Goal: Check status: Check status

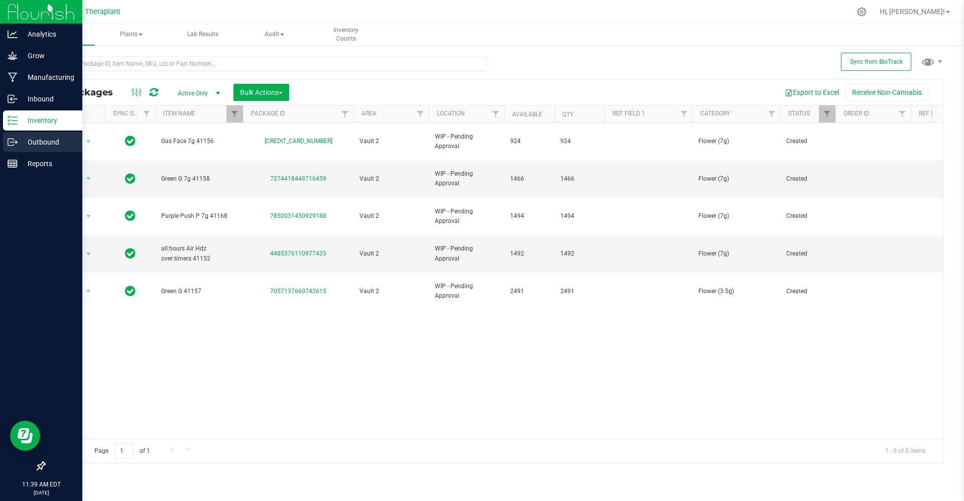
click at [23, 143] on p "Outbound" at bounding box center [48, 142] width 60 height 12
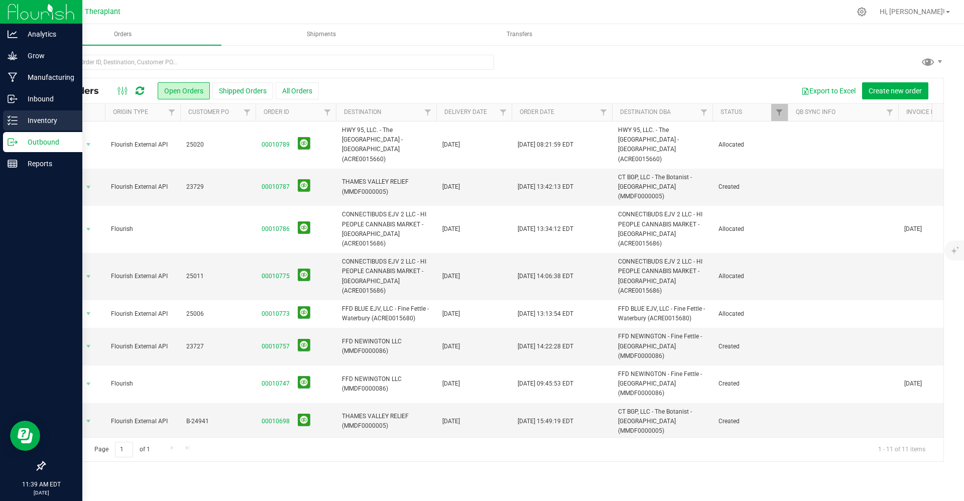
click at [14, 123] on icon at bounding box center [13, 120] width 10 height 10
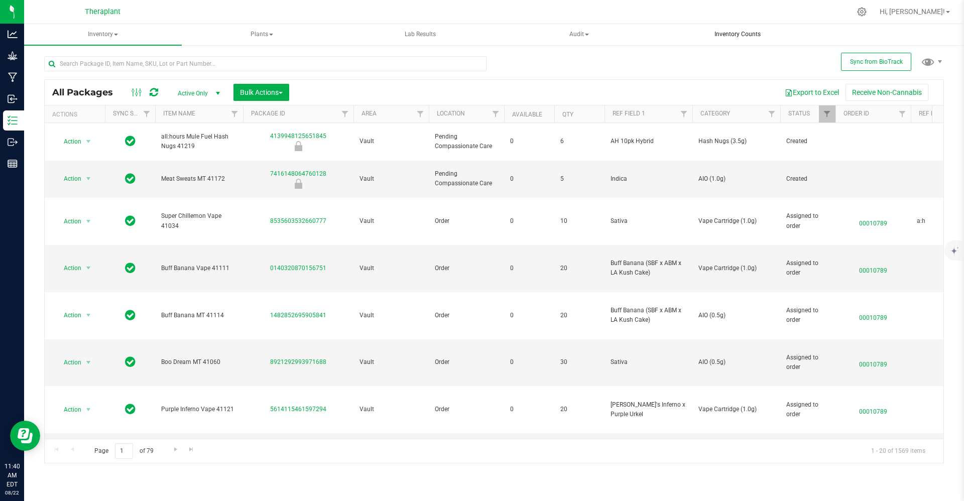
click at [719, 28] on uib-tab-heading "Inventory Counts" at bounding box center [737, 35] width 157 height 20
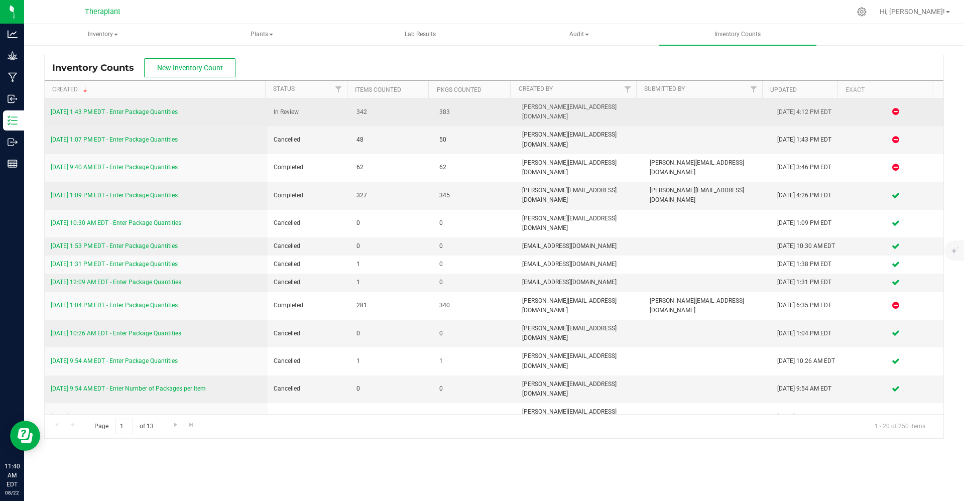
click at [155, 108] on link "[DATE] 1:43 PM EDT - Enter Package Quantities" at bounding box center [114, 111] width 127 height 7
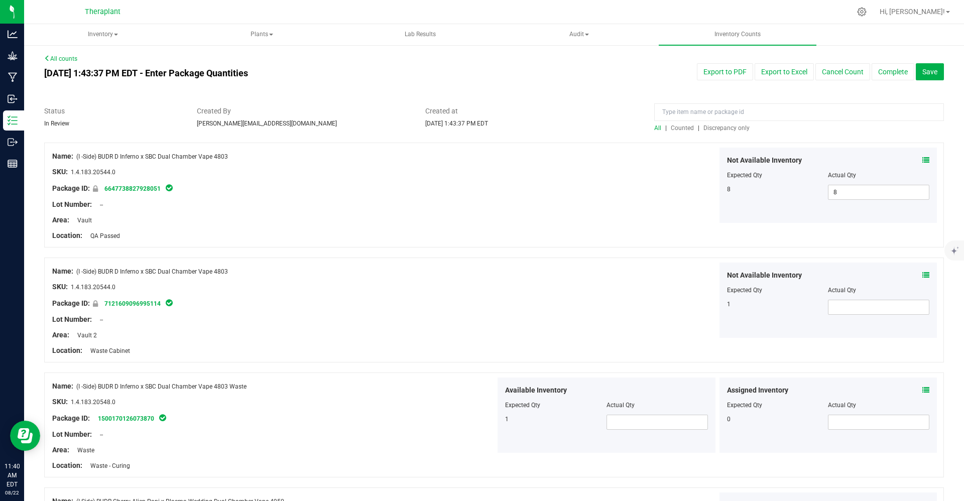
click at [719, 131] on span "Discrepancy only" at bounding box center [726, 127] width 46 height 7
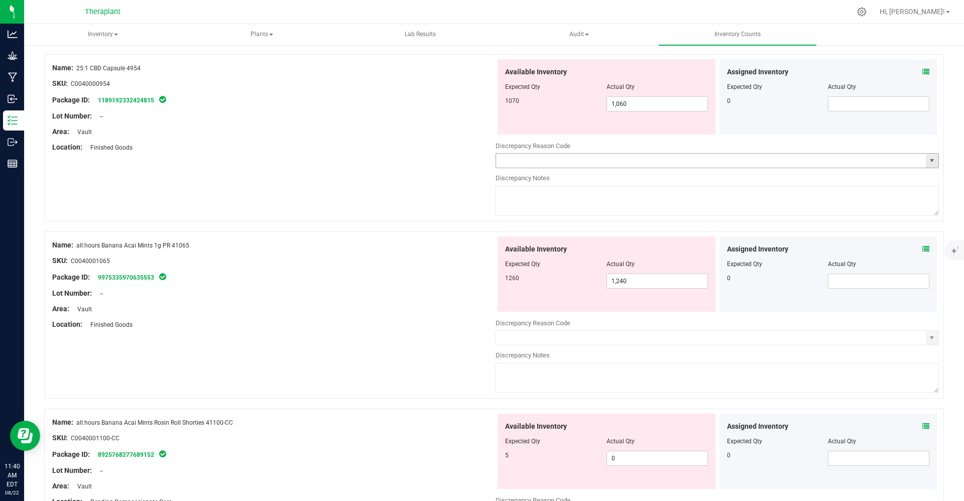
scroll to position [87, 0]
click at [141, 103] on link "1189192332424815" at bounding box center [126, 101] width 56 height 7
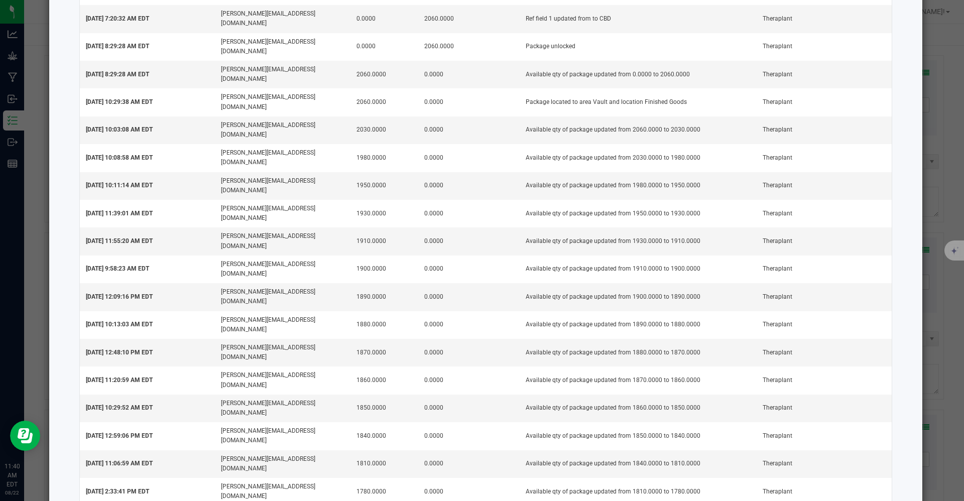
scroll to position [0, 0]
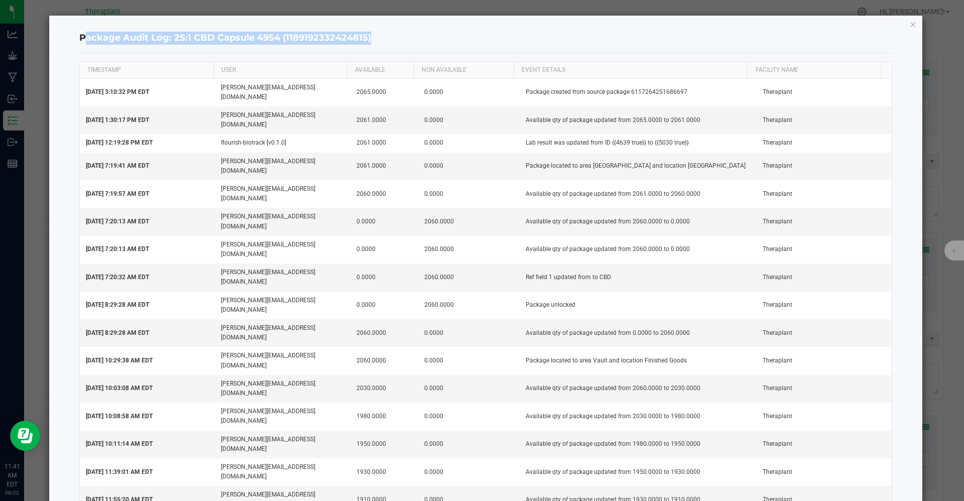
drag, startPoint x: 368, startPoint y: 39, endPoint x: 65, endPoint y: 36, distance: 303.7
click at [392, 29] on div "Package Audit Log: 25:1 CBD Capsule 4954 (1189192332424815)" at bounding box center [485, 39] width 813 height 30
drag, startPoint x: 392, startPoint y: 29, endPoint x: 93, endPoint y: 37, distance: 298.3
click at [93, 37] on div "Package Audit Log: 25:1 CBD Capsule 4954 (1189192332424815)" at bounding box center [485, 39] width 813 height 30
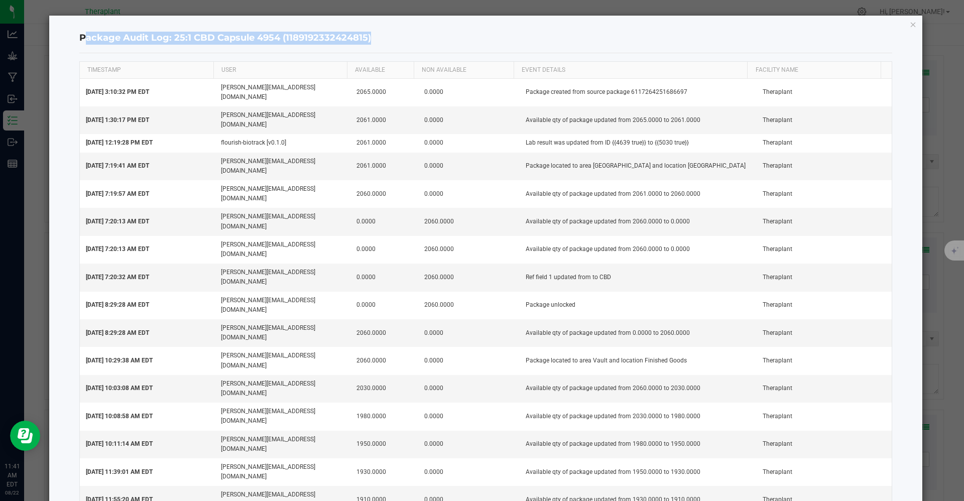
copy h4 "Package Audit Log: 25:1 CBD Capsule 4954 (1189192332424815)"
click at [910, 22] on icon "button" at bounding box center [913, 24] width 7 height 12
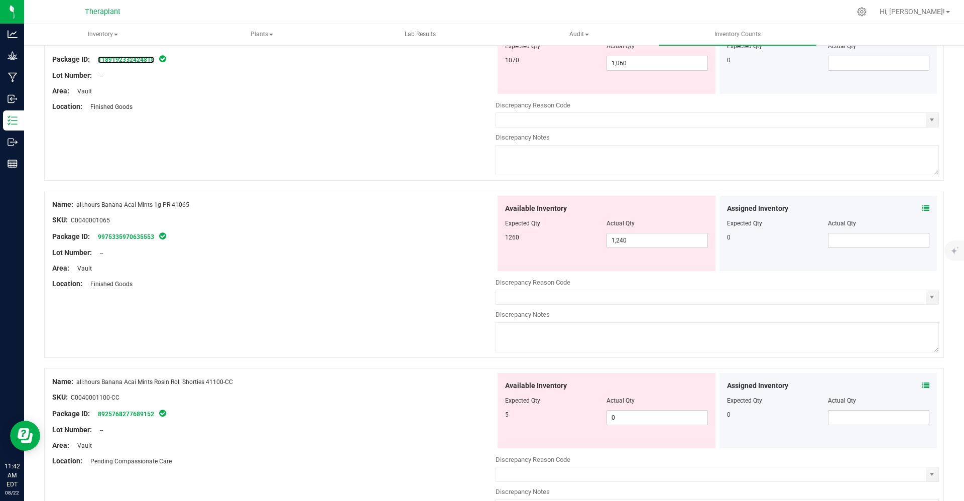
scroll to position [148, 0]
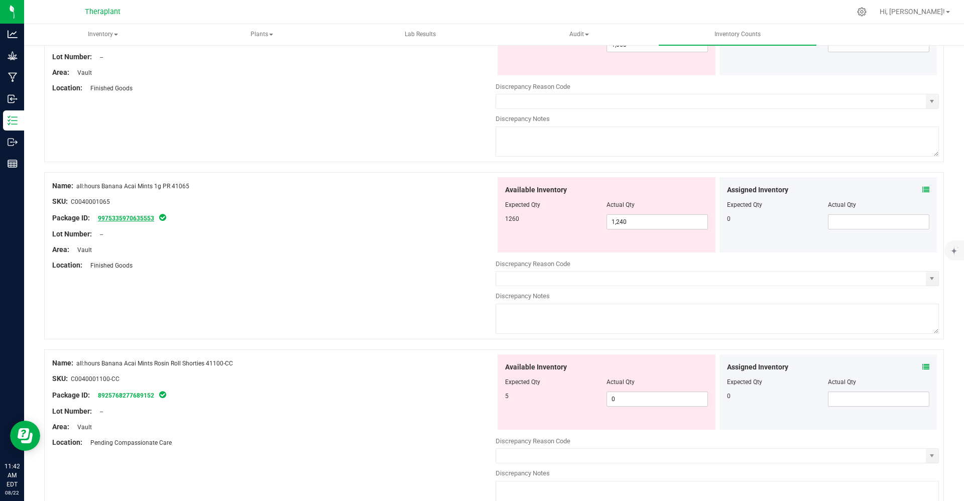
click at [130, 218] on link "9975335970635553" at bounding box center [126, 218] width 56 height 7
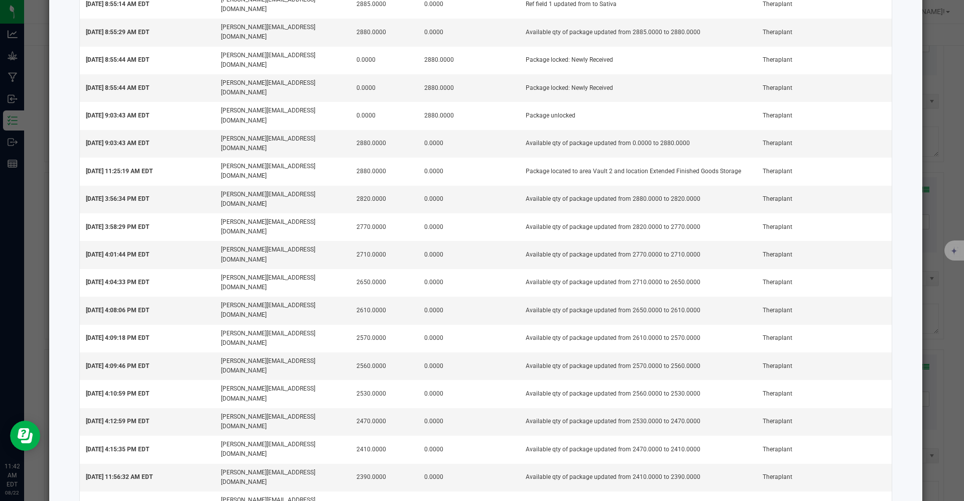
scroll to position [0, 0]
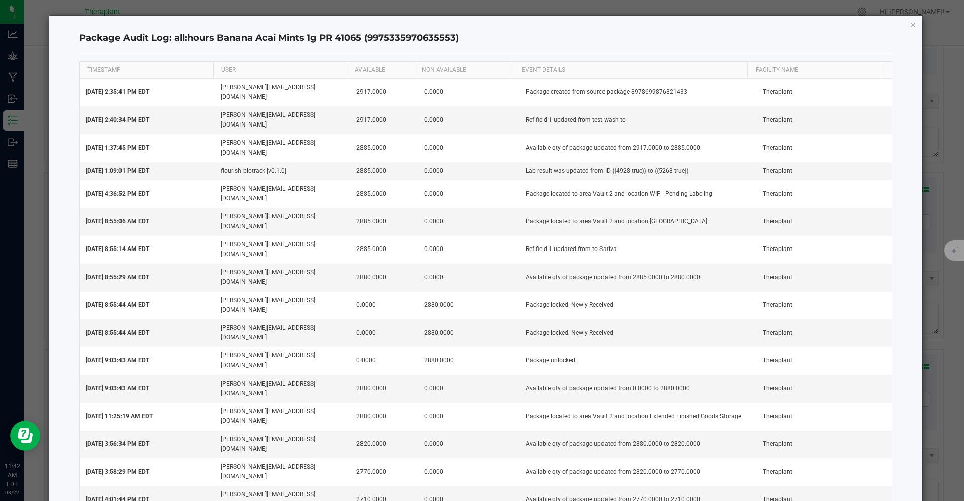
drag, startPoint x: 460, startPoint y: 35, endPoint x: 175, endPoint y: 39, distance: 285.2
click at [175, 39] on h4 "Package Audit Log: all:hours Banana Acai Mints 1g PR 41065 (9975335970635553)" at bounding box center [485, 38] width 813 height 13
copy h4 "all:hours Banana Acai Mints 1g PR 41065 (9975335970635553)"
click at [910, 27] on icon "button" at bounding box center [913, 24] width 7 height 12
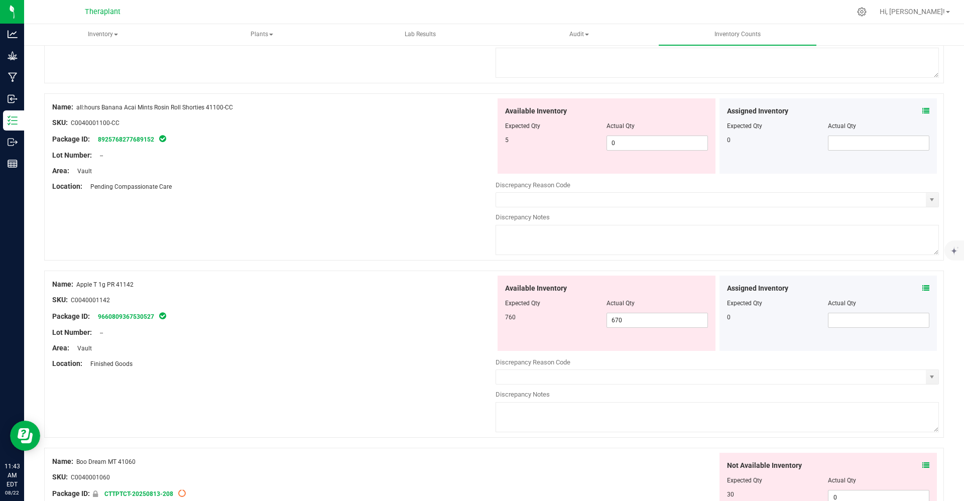
scroll to position [426, 0]
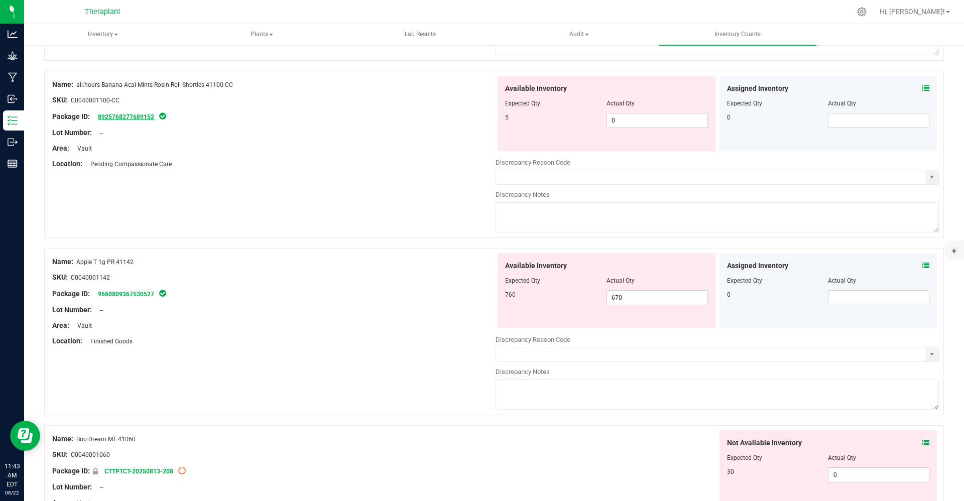
click at [120, 116] on link "8925768277689152" at bounding box center [126, 116] width 56 height 7
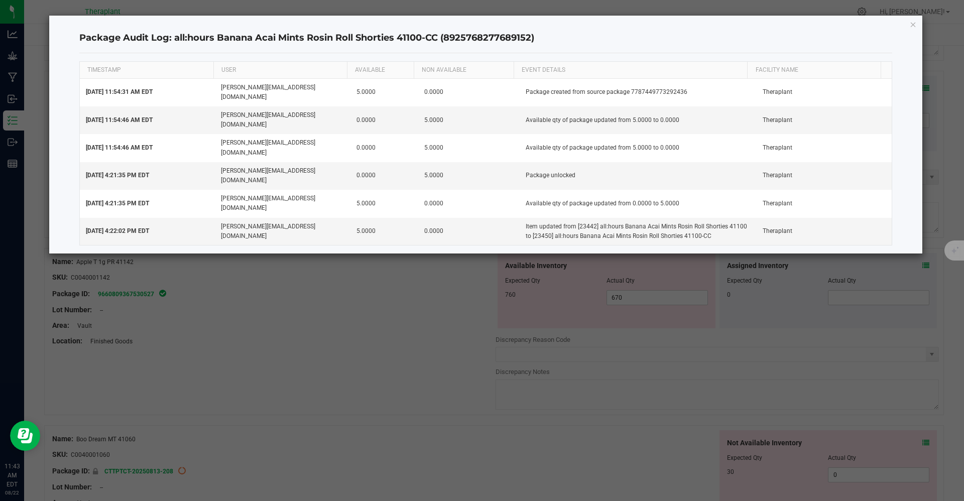
click at [917, 26] on div "Package Audit Log: all:hours Banana Acai Mints Rosin Roll Shorties 41100-CC (89…" at bounding box center [485, 135] width 873 height 238
click at [915, 26] on icon "button" at bounding box center [913, 24] width 7 height 12
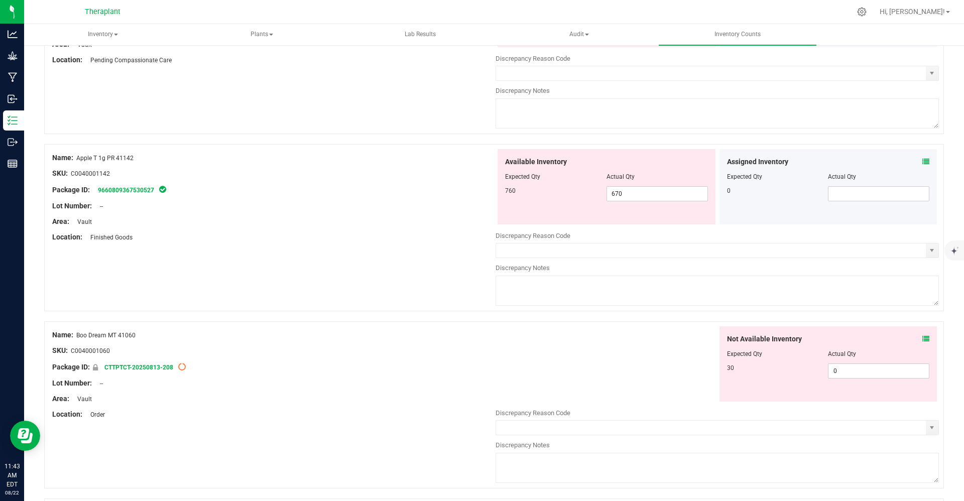
scroll to position [534, 0]
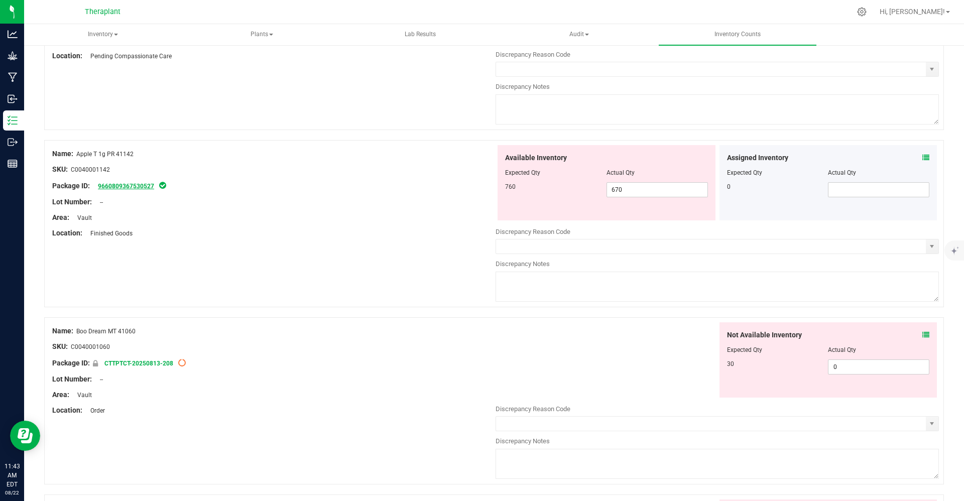
click at [123, 186] on link "9660809367530527" at bounding box center [126, 186] width 56 height 7
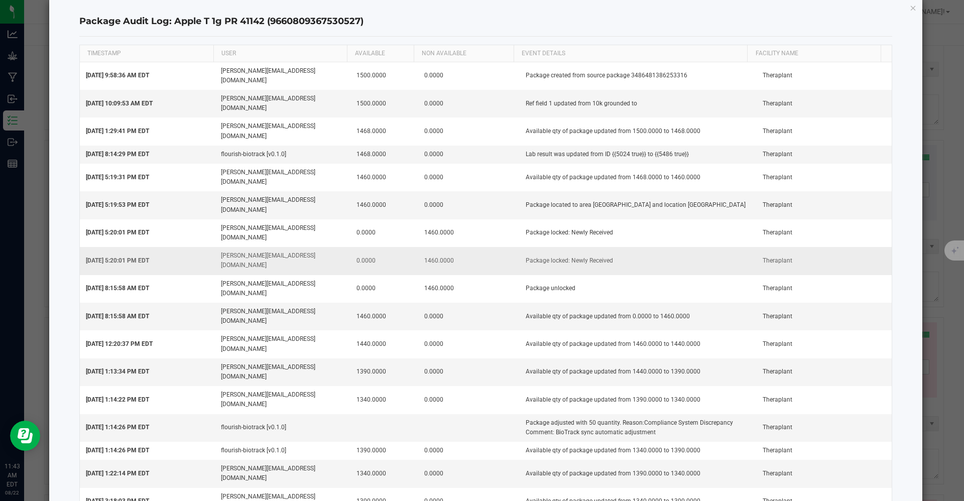
scroll to position [0, 0]
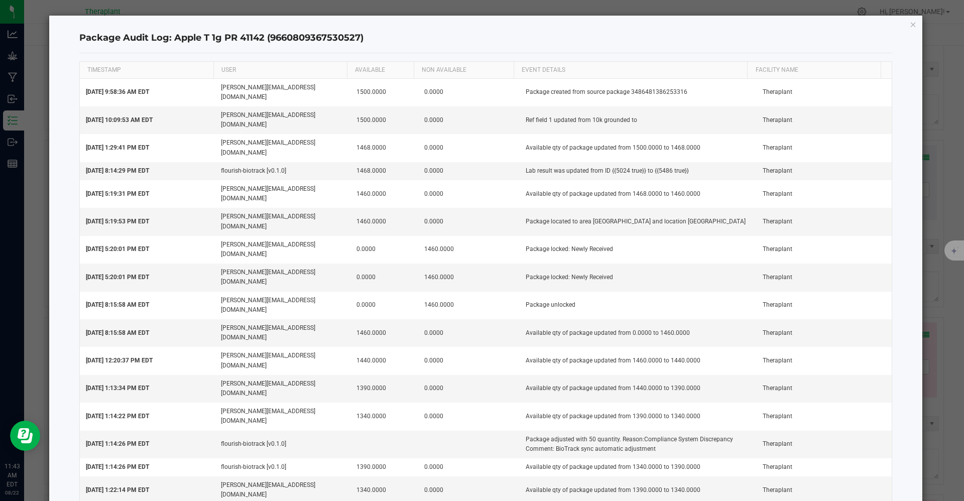
drag, startPoint x: 373, startPoint y: 39, endPoint x: 173, endPoint y: 41, distance: 199.8
click at [173, 41] on h4 "Package Audit Log: Apple T 1g PR 41142 (9660809367530527)" at bounding box center [485, 38] width 813 height 13
copy h4 "Apple T 1g PR 41142 (9660809367530527)"
click at [910, 24] on icon "button" at bounding box center [913, 24] width 7 height 12
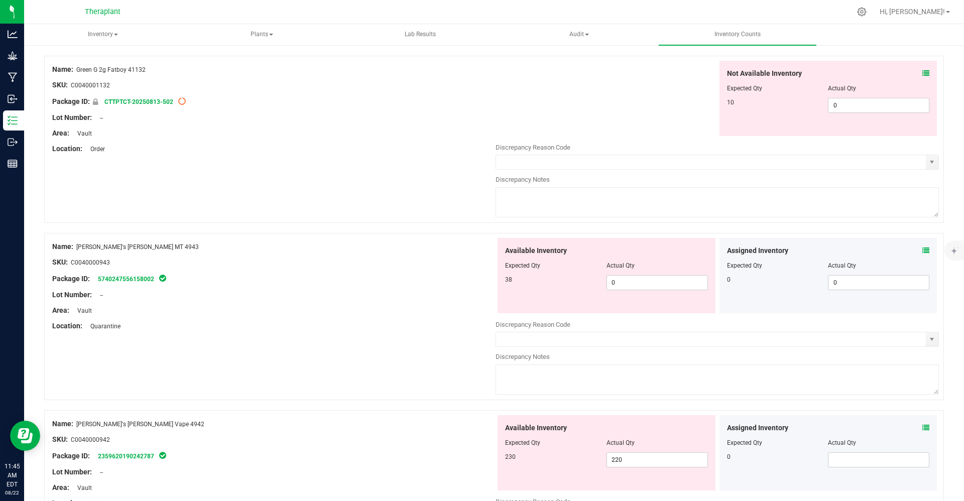
scroll to position [1151, 0]
click at [113, 277] on link "5740247556158002" at bounding box center [126, 278] width 56 height 7
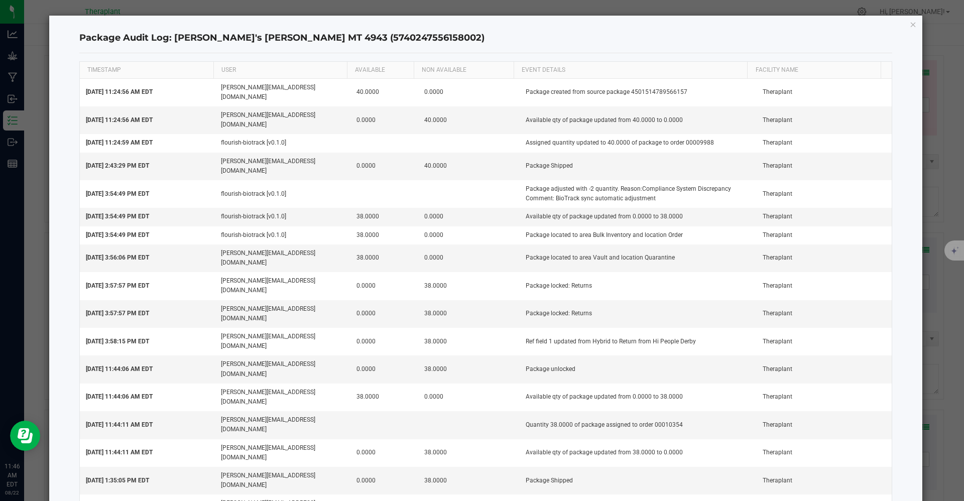
click at [909, 23] on div "Package Audit Log: [PERSON_NAME]'s [PERSON_NAME] MT 4943 (5740247556158002) TIM…" at bounding box center [485, 282] width 873 height 533
click at [911, 28] on icon "button" at bounding box center [913, 24] width 7 height 12
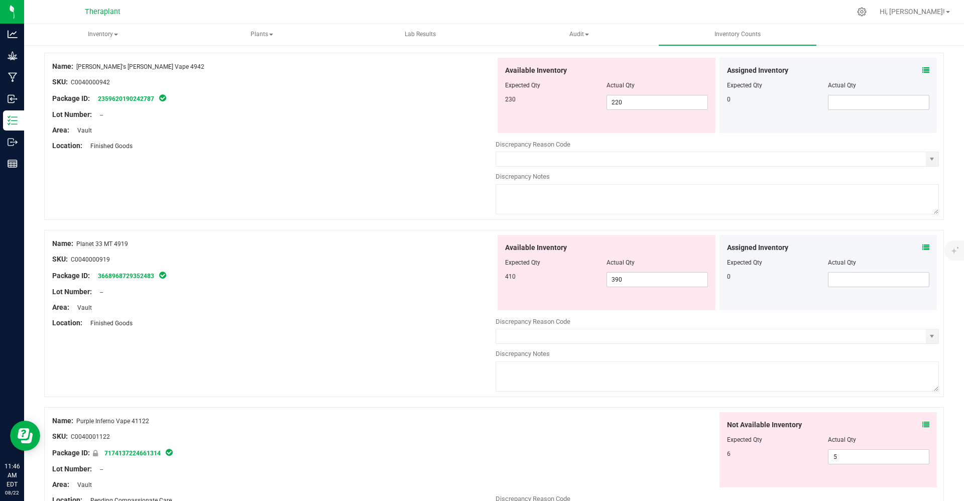
scroll to position [1509, 0]
click at [123, 94] on link "2359620190242787" at bounding box center [126, 97] width 56 height 7
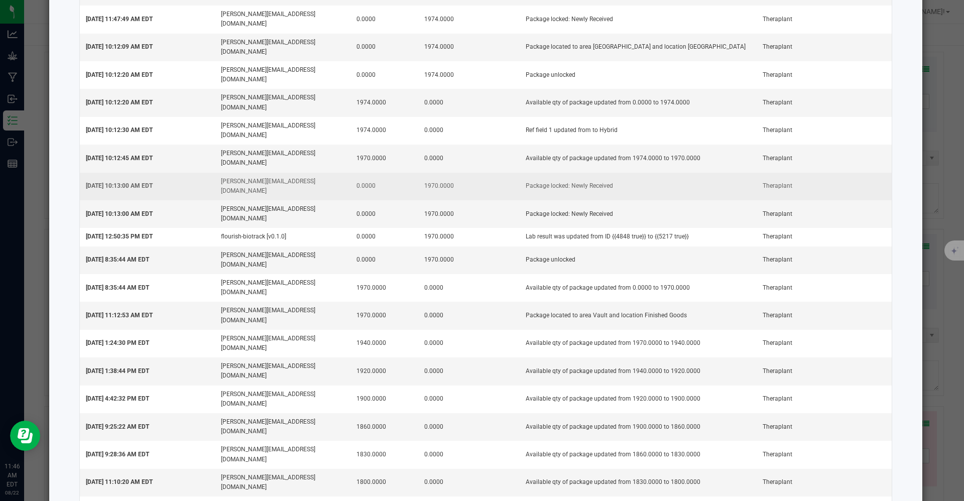
scroll to position [0, 0]
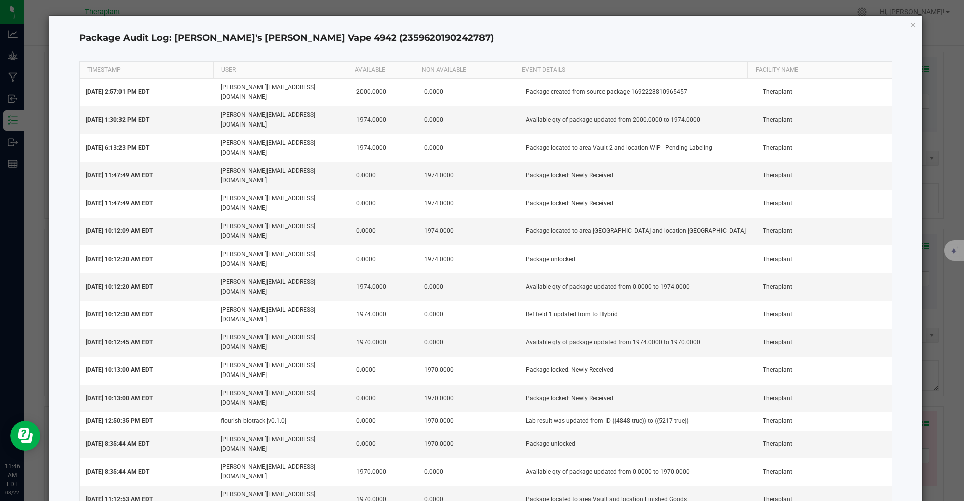
click at [383, 39] on h4 "Package Audit Log: [PERSON_NAME]'s [PERSON_NAME] Vape 4942 (2359620190242787)" at bounding box center [485, 38] width 813 height 13
drag, startPoint x: 383, startPoint y: 39, endPoint x: 174, endPoint y: 38, distance: 209.3
click at [174, 38] on h4 "Package Audit Log: [PERSON_NAME]'s [PERSON_NAME] Vape 4942 (2359620190242787)" at bounding box center [485, 38] width 813 height 13
copy h4 "[PERSON_NAME]'s [PERSON_NAME] Vape 4942 (2359620190242787)"
click at [910, 22] on icon "button" at bounding box center [913, 24] width 7 height 12
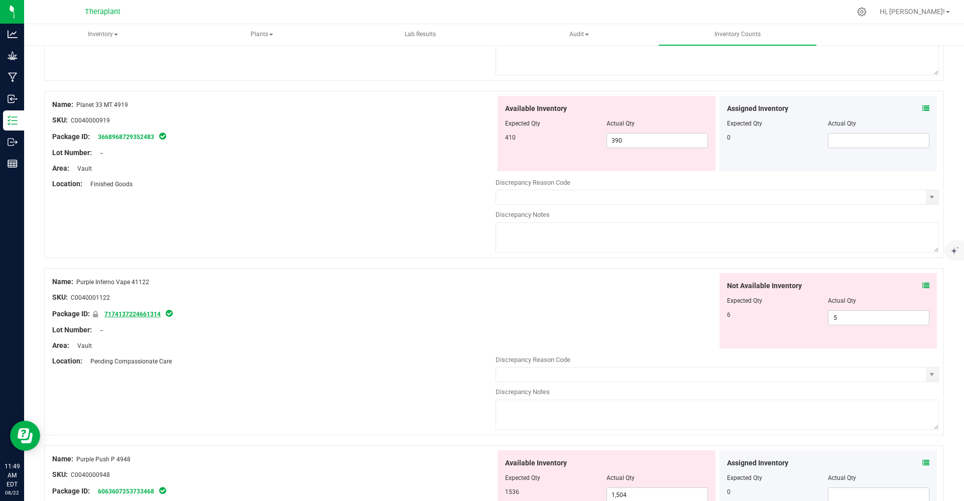
scroll to position [1647, 0]
click at [138, 134] on link "3668968729352483" at bounding box center [126, 136] width 56 height 7
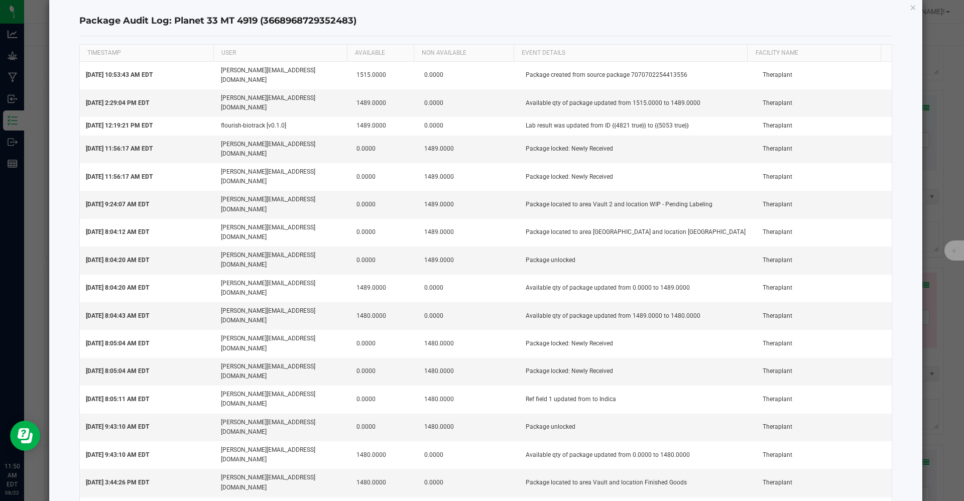
scroll to position [0, 0]
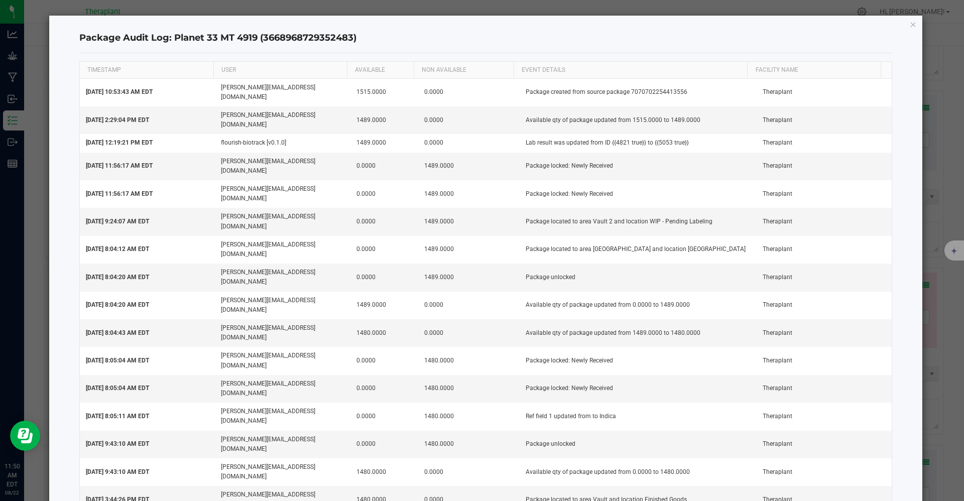
drag, startPoint x: 363, startPoint y: 41, endPoint x: 24, endPoint y: 49, distance: 338.9
click at [24, 49] on ngb-modal-window "Package Audit Log: Planet 33 MT 4919 (3668968729352483) TIMESTAMP USER AVAILABL…" at bounding box center [485, 250] width 971 height 501
copy h4 "Package Audit Log: Planet 33 MT 4919 (3668968729352483)"
click at [156, 50] on div "Package Audit Log: Planet 33 MT 4919 (3668968729352483)" at bounding box center [485, 39] width 813 height 30
drag, startPoint x: 151, startPoint y: 40, endPoint x: 360, endPoint y: 43, distance: 208.9
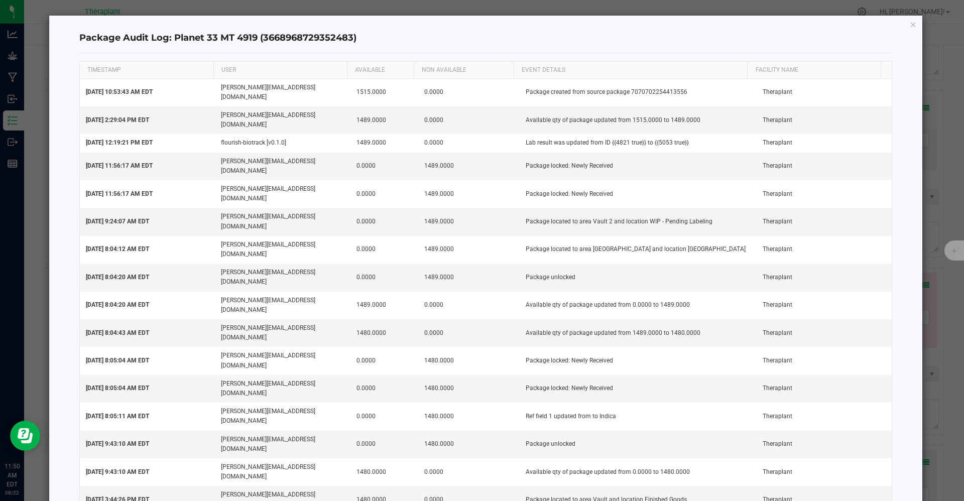
click at [360, 43] on h4 "Package Audit Log: Planet 33 MT 4919 (3668968729352483)" at bounding box center [485, 38] width 813 height 13
copy h4 "Log: Planet 33 MT 4919 (3668968729352483)"
click at [910, 25] on icon "button" at bounding box center [913, 24] width 7 height 12
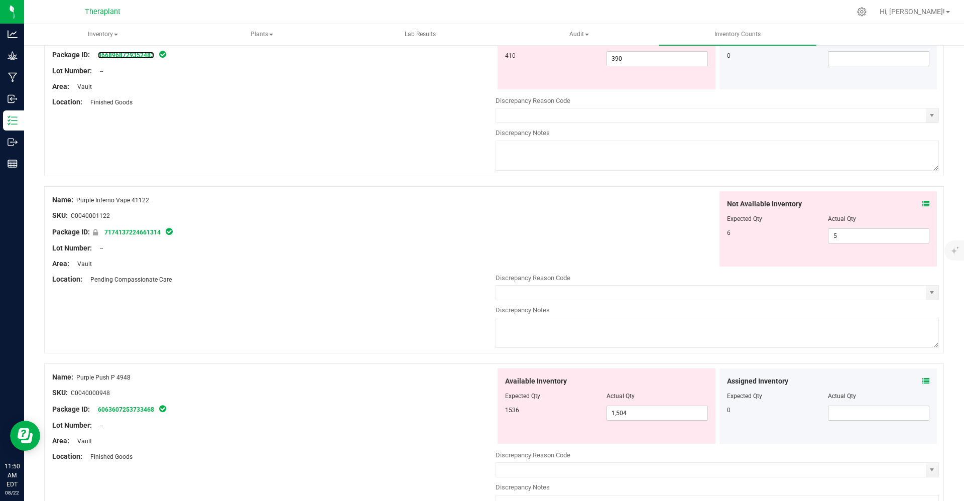
scroll to position [1740, 0]
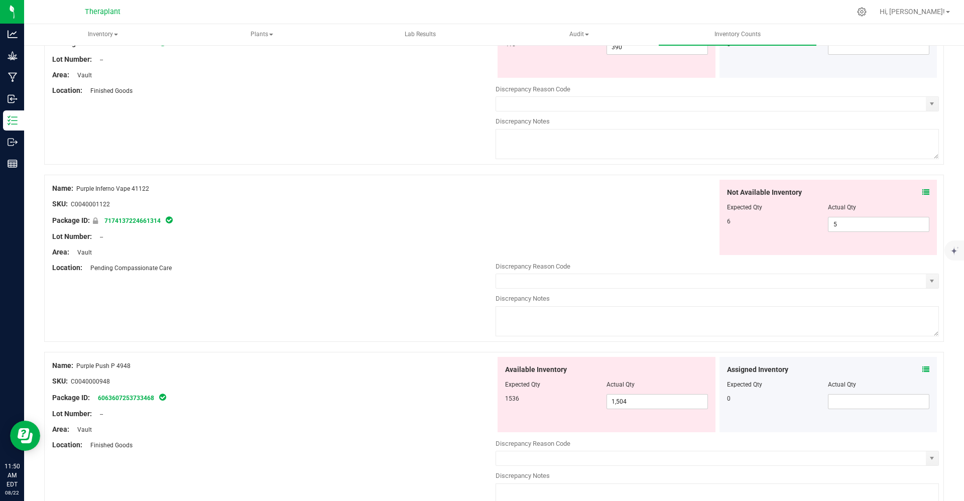
click at [149, 216] on div "Package ID: 7174137224661314" at bounding box center [273, 220] width 443 height 12
click at [148, 222] on link "7174137224661314" at bounding box center [132, 220] width 56 height 7
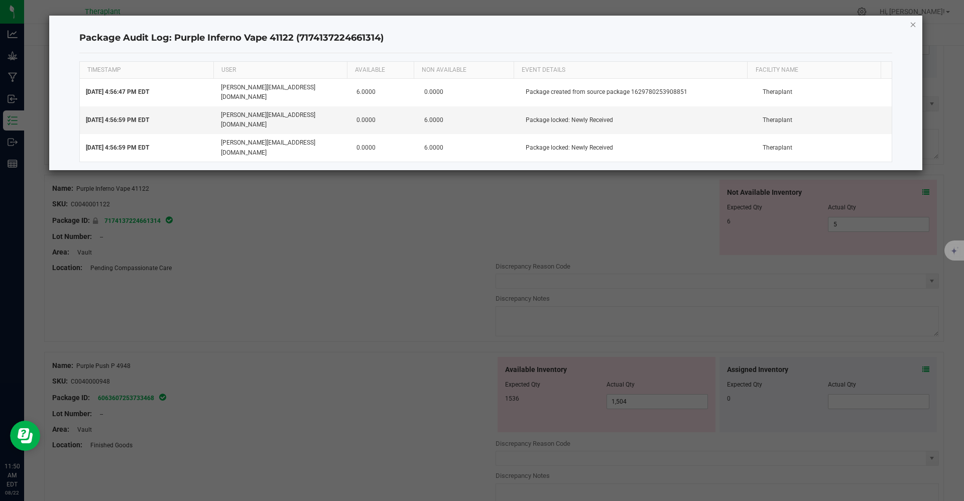
click at [910, 22] on icon "button" at bounding box center [913, 24] width 7 height 12
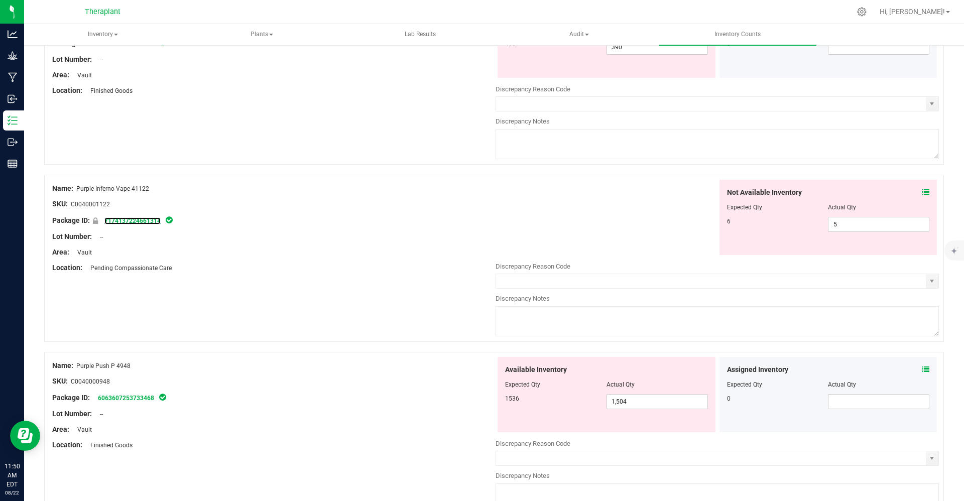
scroll to position [1802, 0]
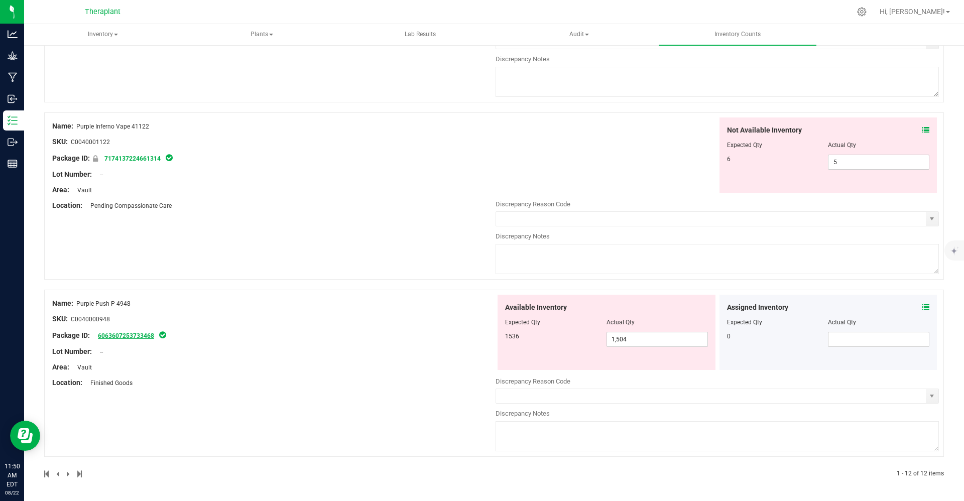
click at [118, 335] on link "6063607253733468" at bounding box center [126, 335] width 56 height 7
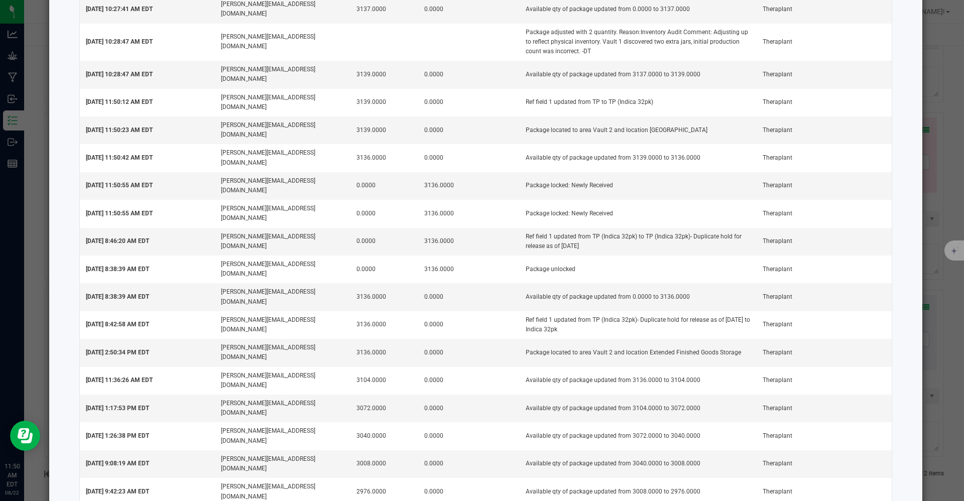
scroll to position [0, 0]
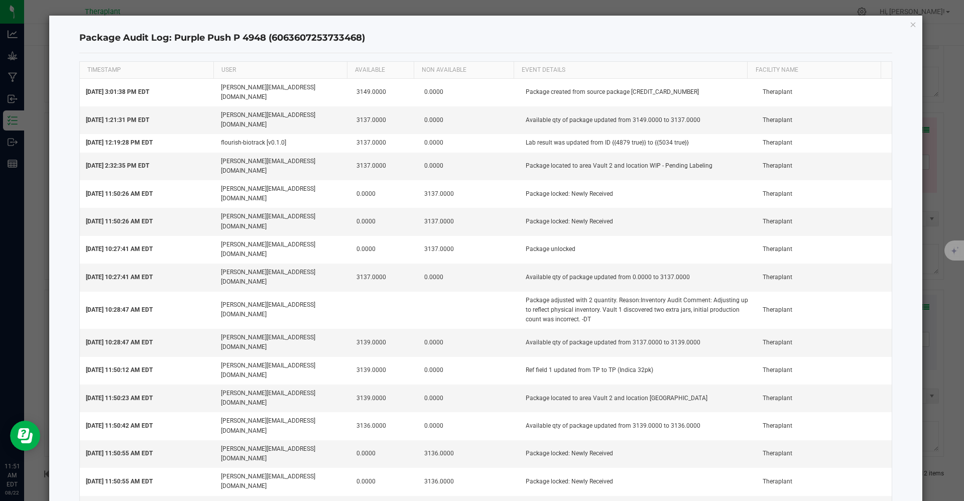
drag, startPoint x: 369, startPoint y: 37, endPoint x: 174, endPoint y: 50, distance: 195.7
click at [174, 50] on div "Package Audit Log: Purple Push P 4948 (6063607253733468)" at bounding box center [485, 39] width 813 height 30
copy h4 "Purple Push P 4948 (6063607253733468)"
click at [910, 24] on icon "button" at bounding box center [913, 24] width 7 height 12
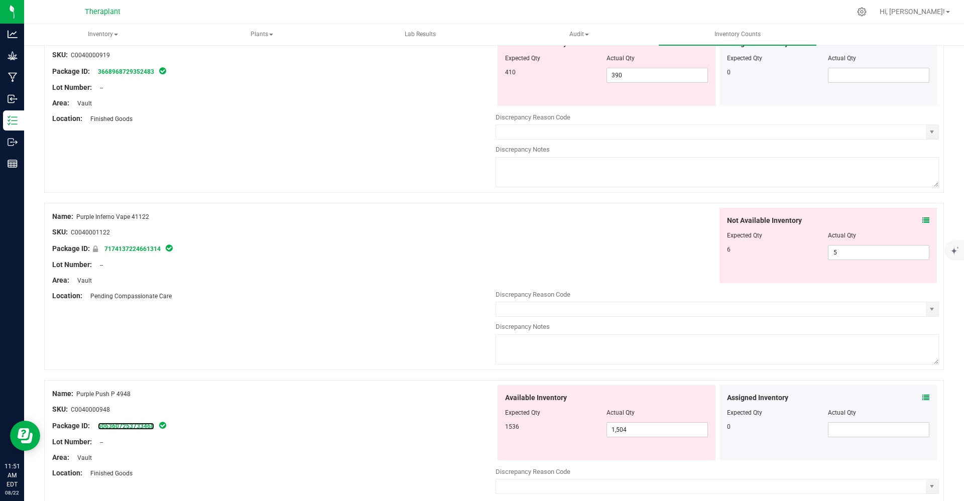
scroll to position [1802, 0]
